Goal: Information Seeking & Learning: Find specific fact

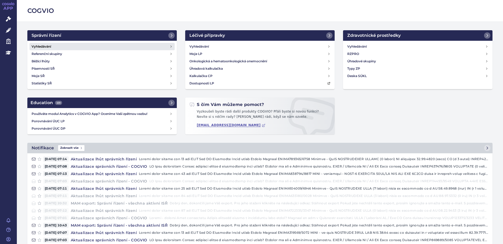
click at [50, 46] on h4 "Vyhledávání" at bounding box center [41, 46] width 19 height 5
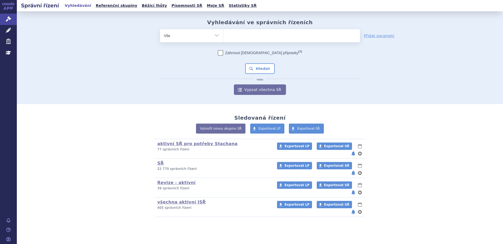
click at [260, 31] on ul at bounding box center [291, 34] width 137 height 11
click at [223, 31] on select at bounding box center [223, 35] width 0 height 13
type input "te"
type input "tec"
type input "tecva"
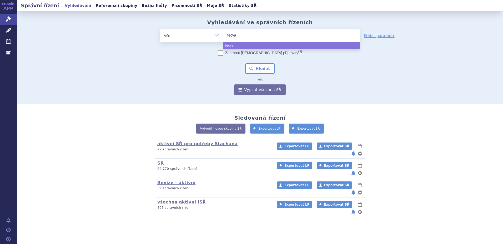
type input "tecvay"
type input "tecvayl"
type input "tecvayli"
select select "tecvayli"
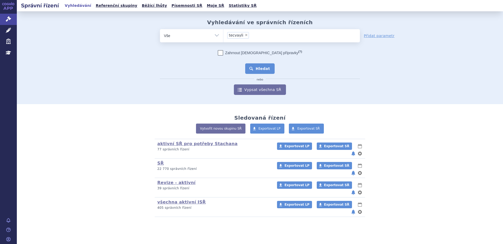
click at [260, 69] on button "Hledat" at bounding box center [260, 68] width 30 height 11
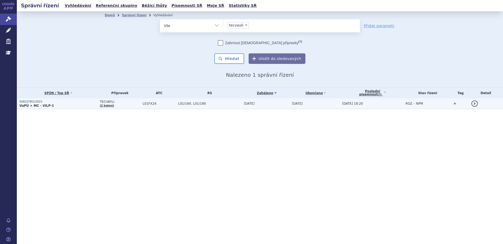
click at [43, 103] on p "SUKLS7451/2023" at bounding box center [58, 102] width 78 height 4
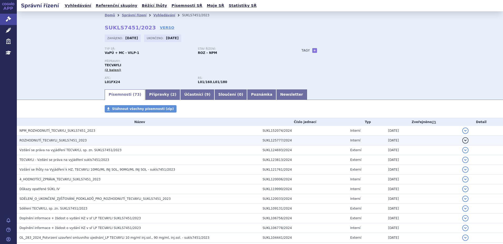
click at [47, 142] on span "ROZHODNUTÍ_TECVAYLI_SUKLS7451_2023" at bounding box center [52, 141] width 67 height 4
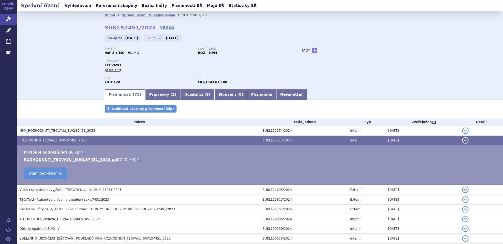
click at [137, 158] on link "🔍" at bounding box center [139, 160] width 4 height 4
click at [74, 3] on link "Vyhledávání" at bounding box center [78, 5] width 30 height 7
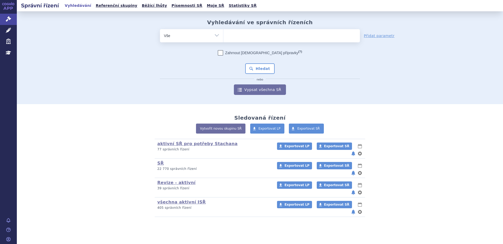
drag, startPoint x: 246, startPoint y: 31, endPoint x: 247, endPoint y: 28, distance: 3.1
click at [246, 31] on ul at bounding box center [291, 34] width 137 height 11
click at [223, 31] on select at bounding box center [223, 35] width 0 height 13
type input "dar"
type input "dara"
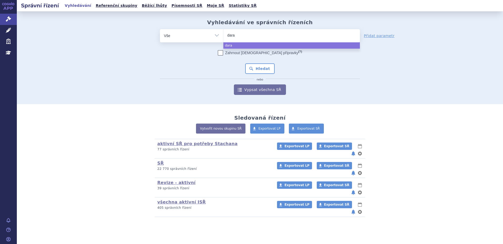
type input "dar"
type input "darza"
type input "darzal"
type input "darzale"
type input "darzalex"
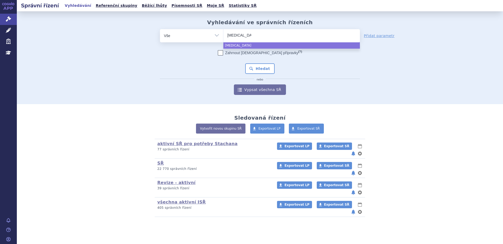
select select "darzalex"
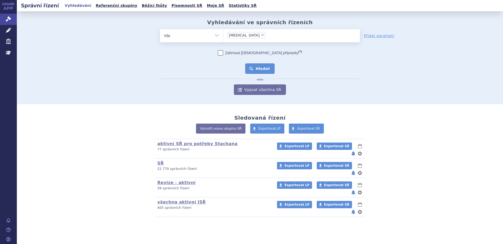
click at [260, 71] on button "Hledat" at bounding box center [260, 68] width 30 height 11
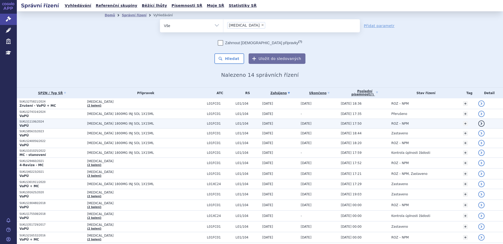
click at [48, 125] on p "VaPÚ" at bounding box center [51, 126] width 65 height 4
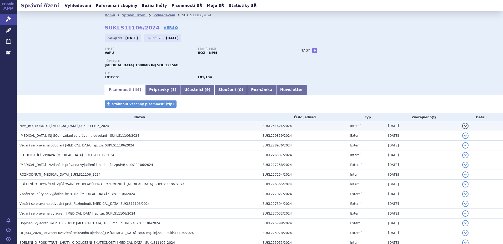
click at [53, 124] on span "NPM_ROZHODNUTÍ_[MEDICAL_DATA]_SUKLS11106_2024" at bounding box center [63, 126] width 89 height 4
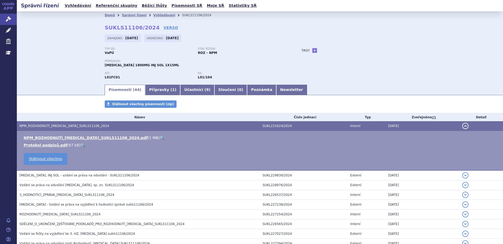
click at [160, 136] on link "🔍" at bounding box center [162, 138] width 4 height 4
